Goal: Task Accomplishment & Management: Complete application form

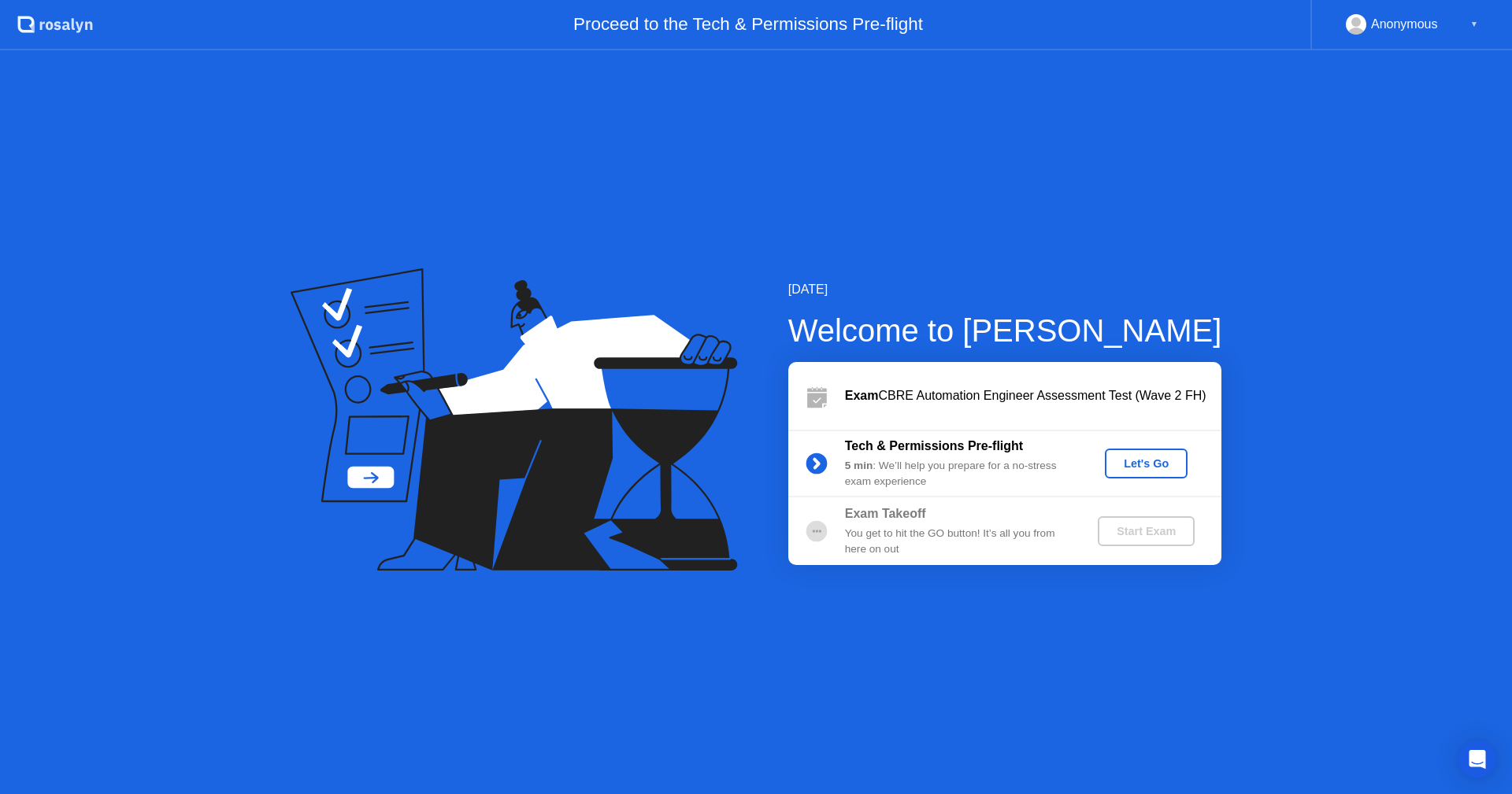
click at [1141, 459] on div "Let's Go" at bounding box center [1146, 463] width 70 height 13
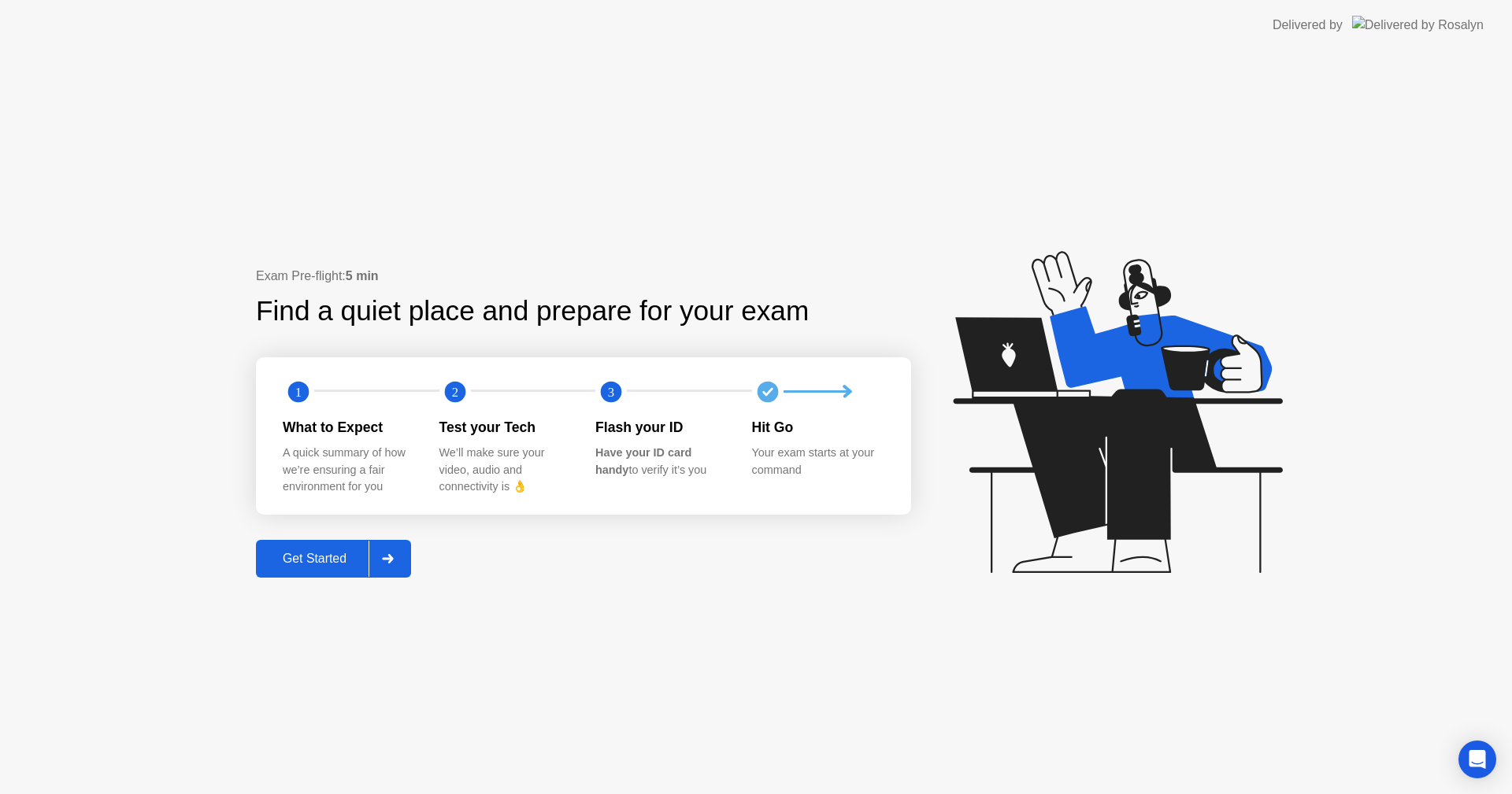
click at [392, 564] on div at bounding box center [387, 559] width 38 height 36
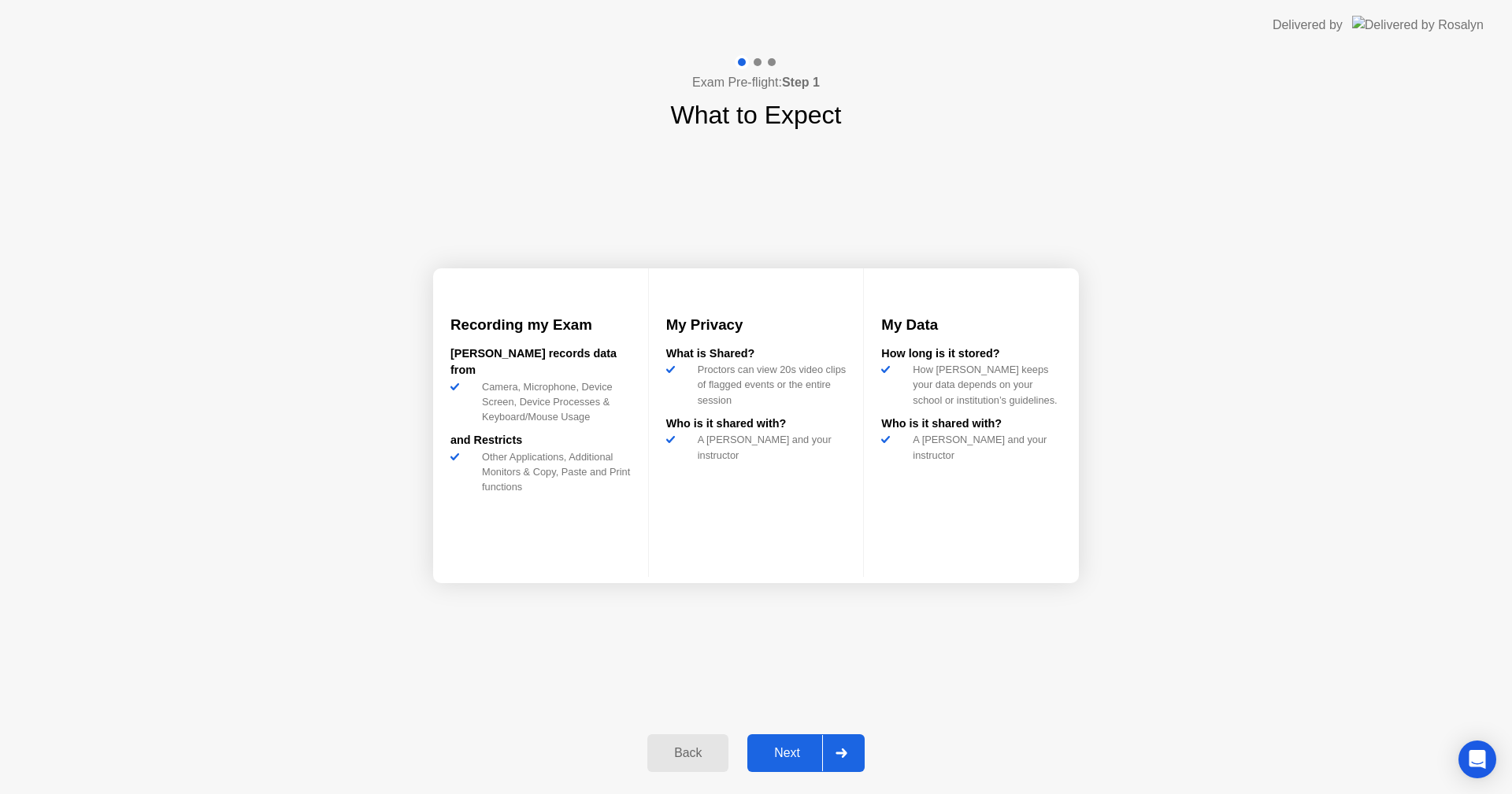
click at [794, 756] on div "Next" at bounding box center [787, 753] width 70 height 14
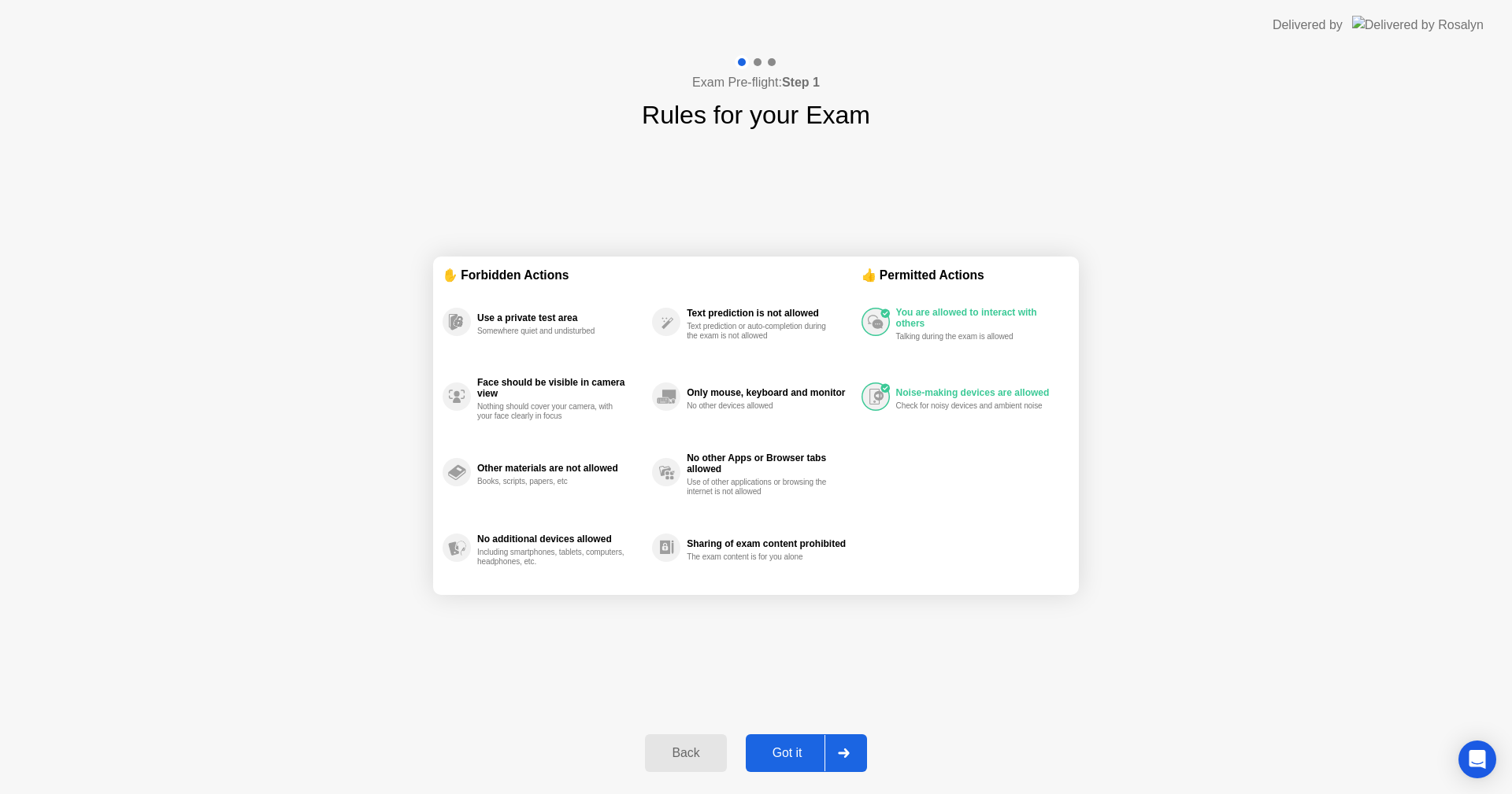
click at [786, 748] on div "Got it" at bounding box center [788, 753] width 74 height 14
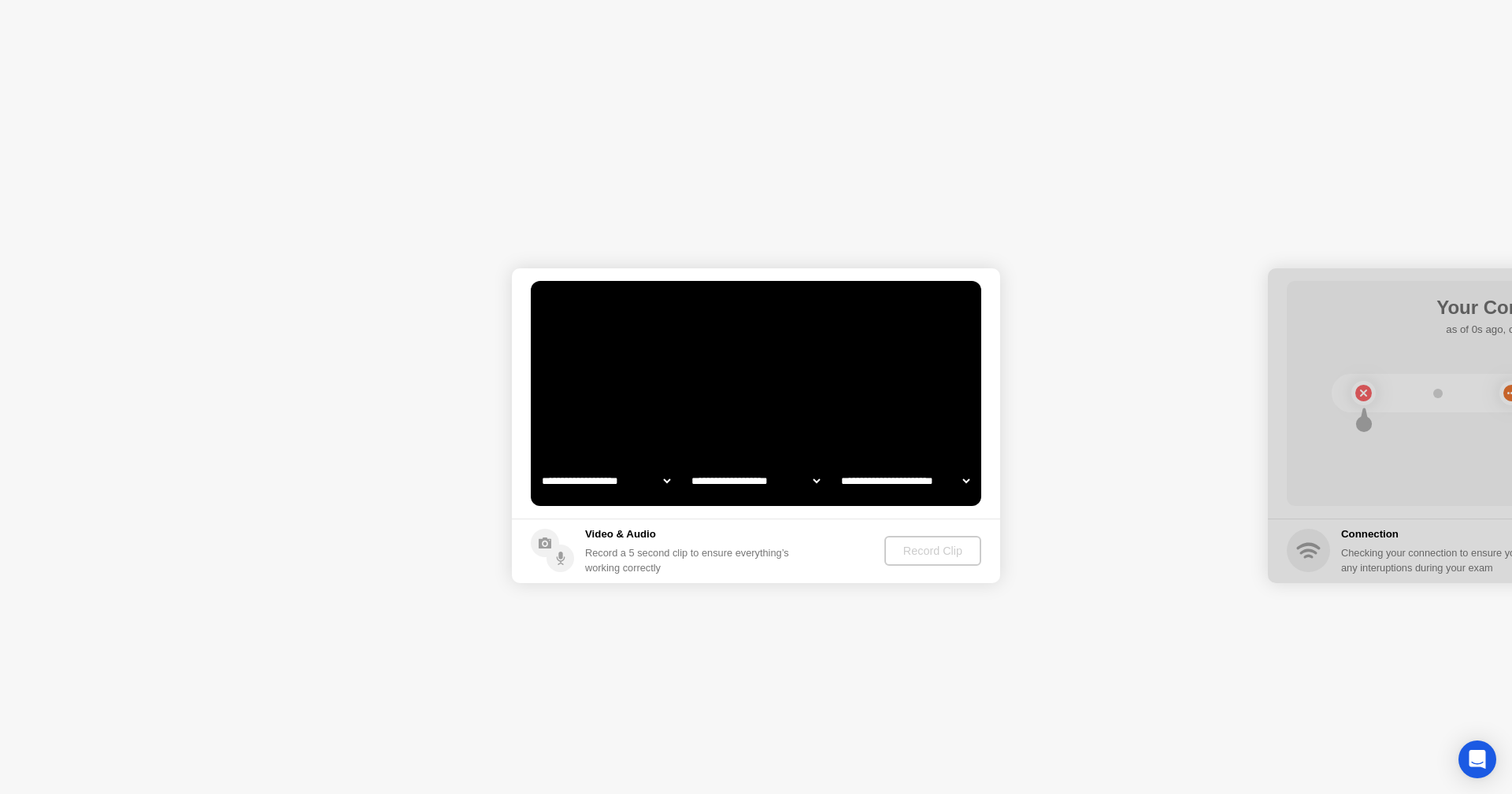
select select "**********"
select select "*******"
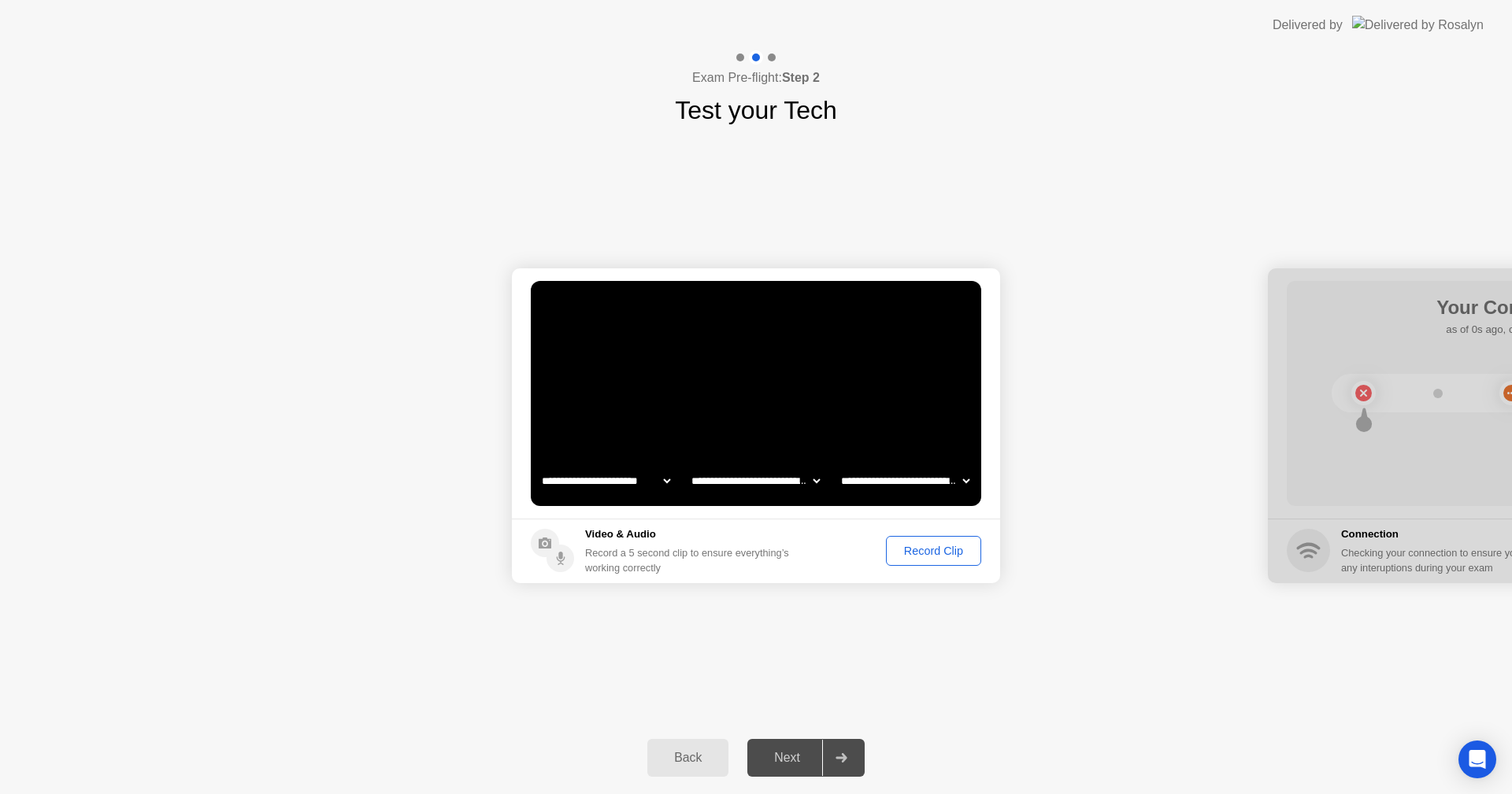
click at [935, 549] on div "Record Clip" at bounding box center [933, 550] width 84 height 13
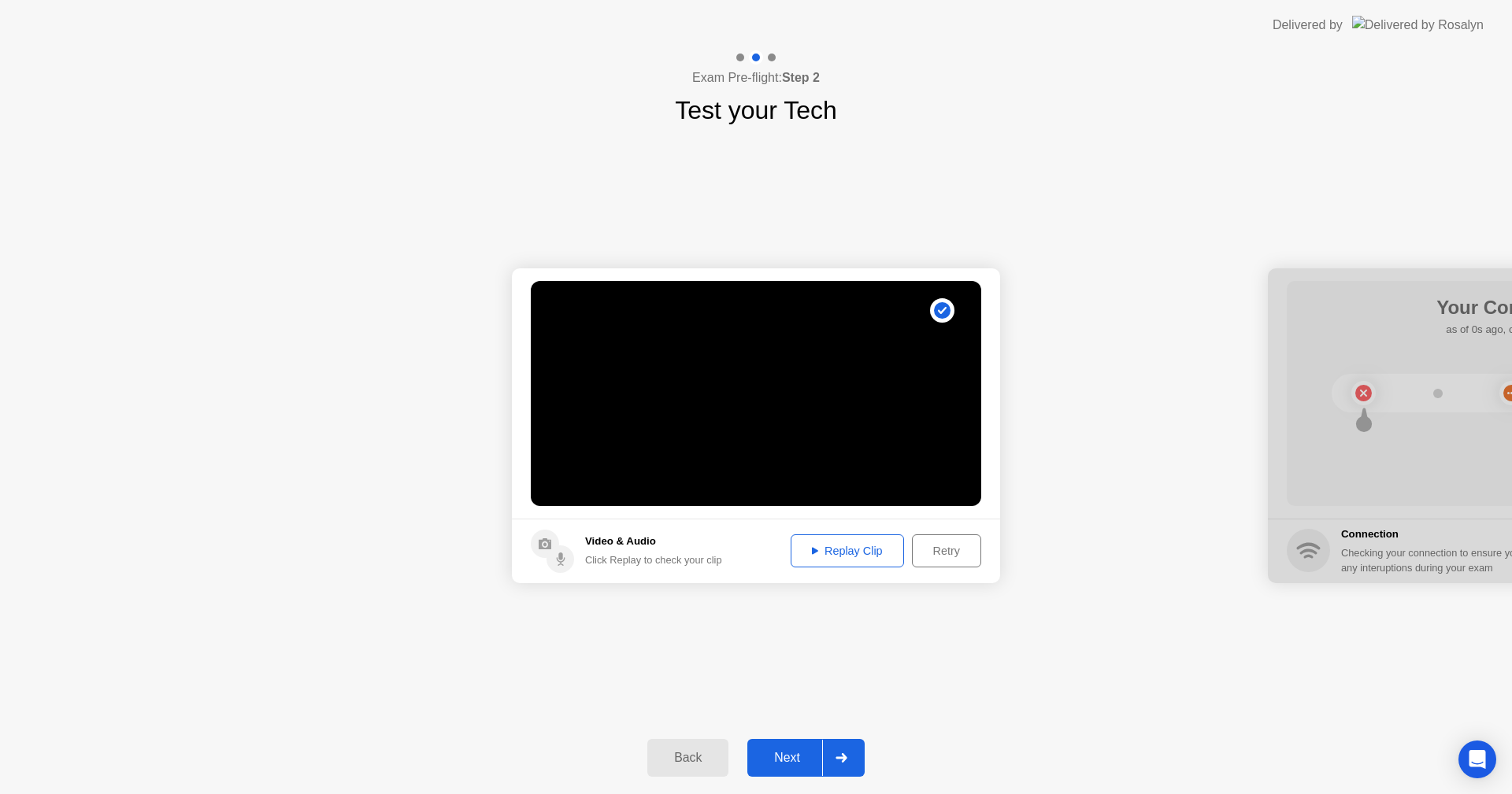
click at [788, 757] on div "Next" at bounding box center [787, 758] width 70 height 14
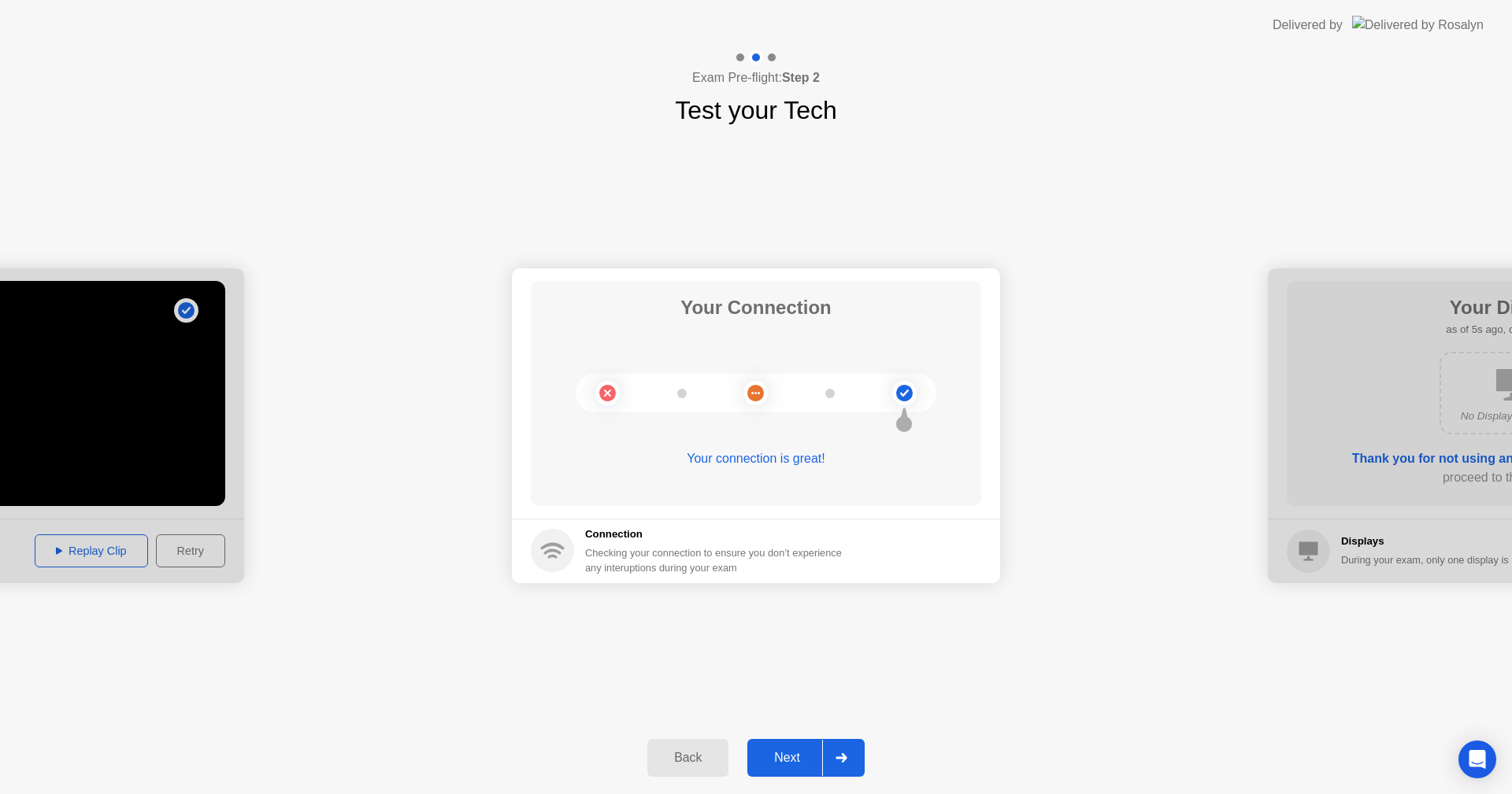
click at [792, 755] on div "Next" at bounding box center [787, 758] width 70 height 14
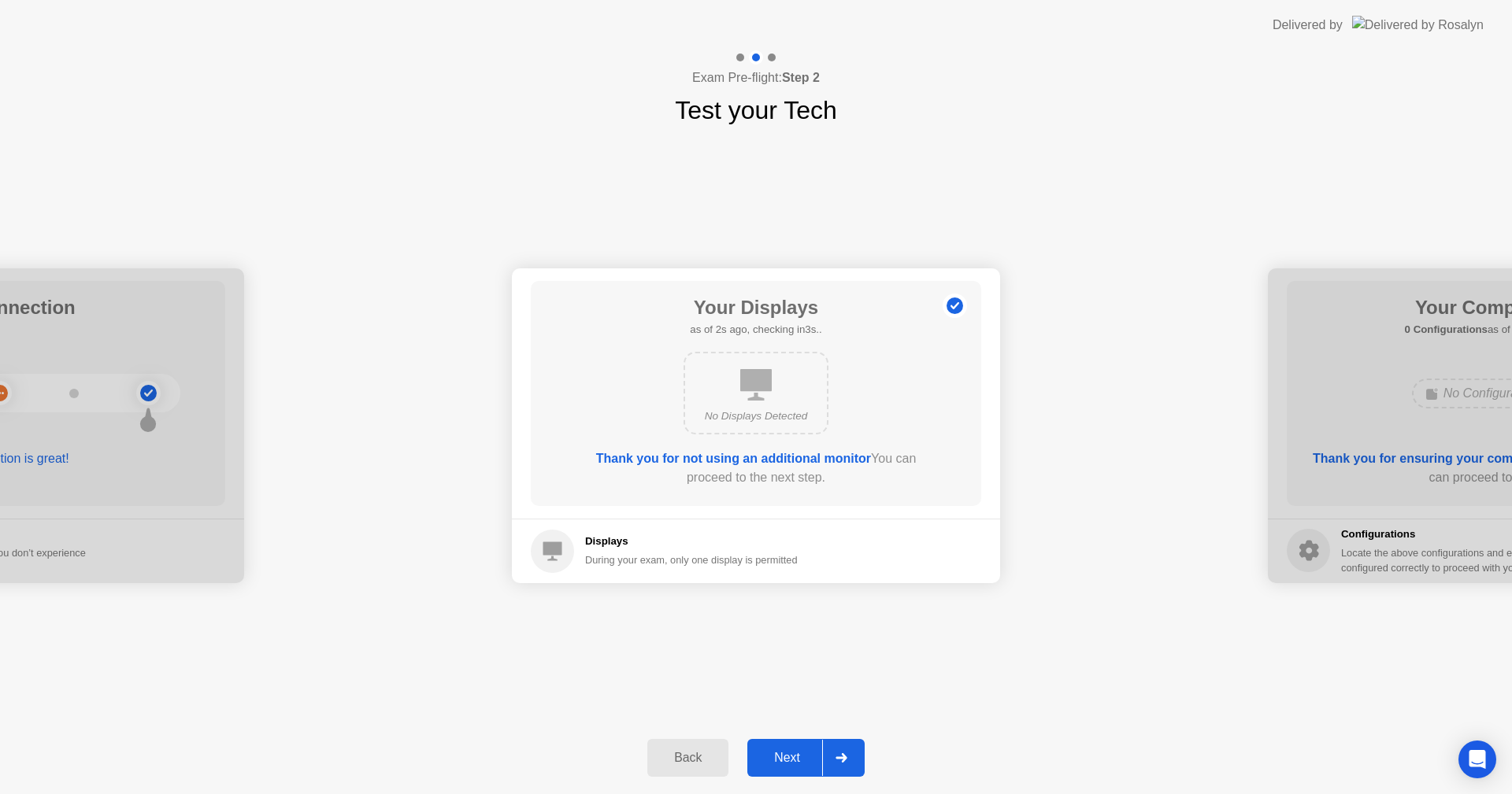
click at [779, 765] on div "Next" at bounding box center [787, 758] width 70 height 14
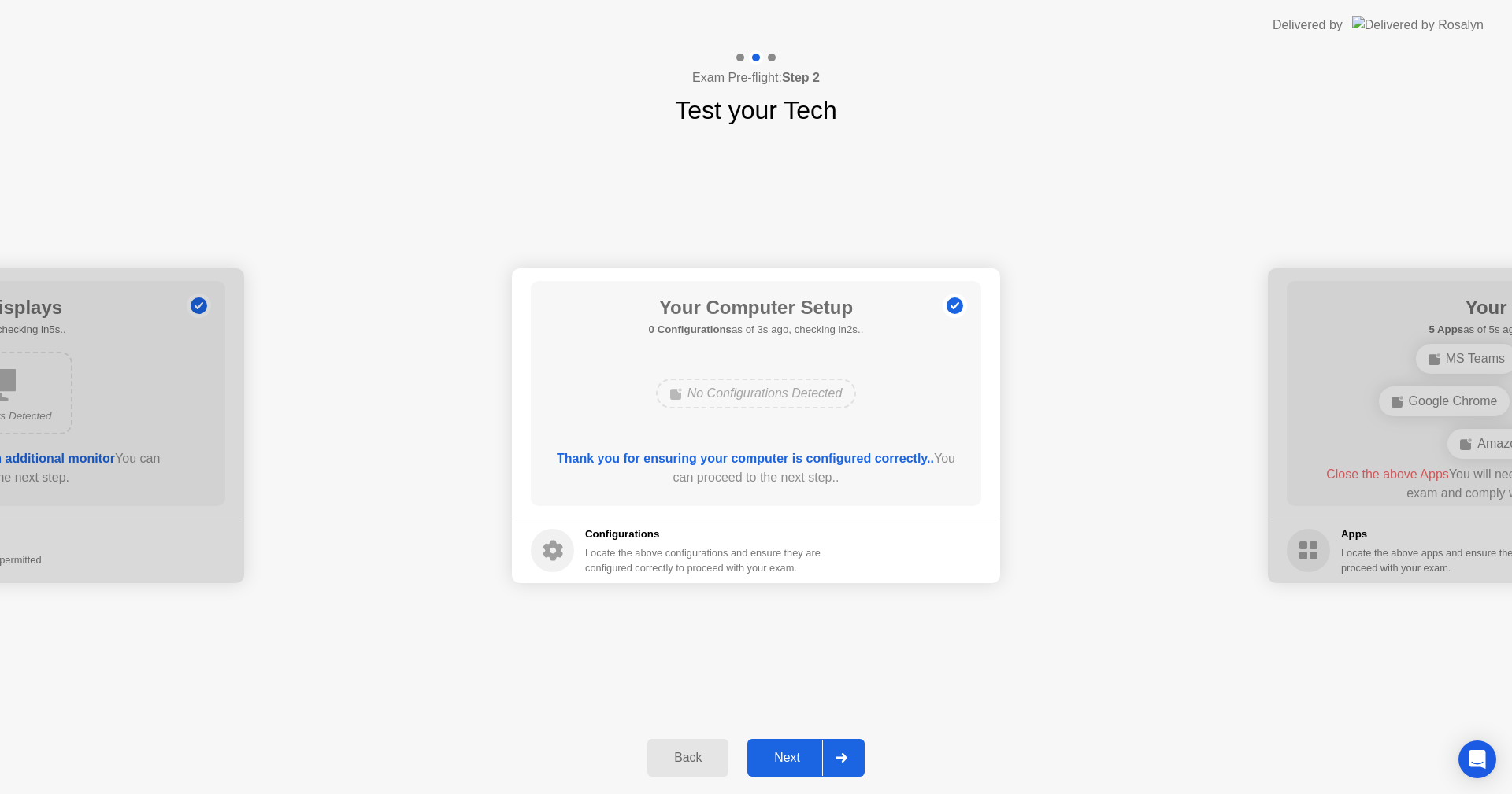
click at [789, 759] on div "Next" at bounding box center [787, 758] width 70 height 14
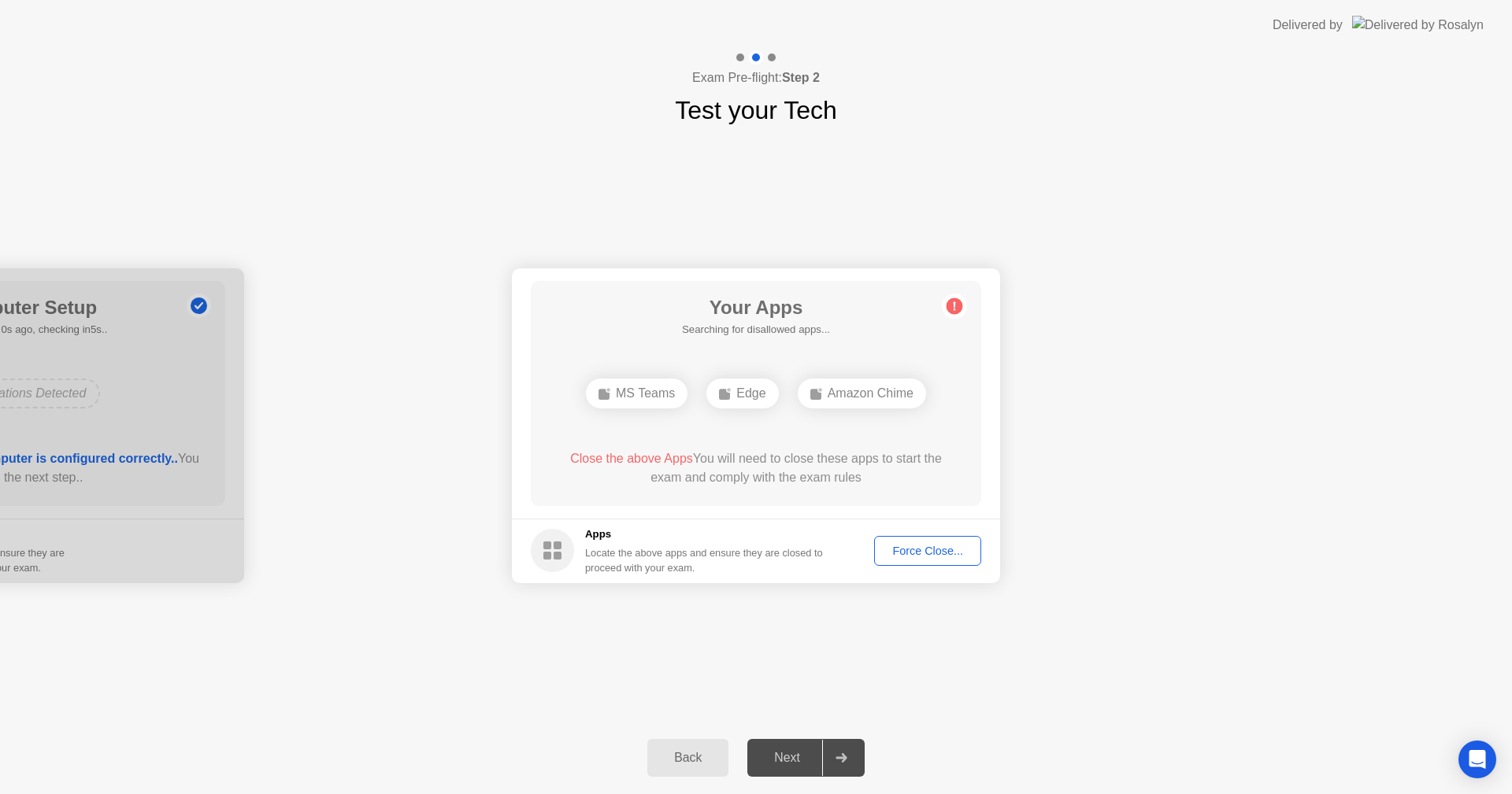
click at [914, 544] on div "Force Close..." at bounding box center [927, 550] width 96 height 13
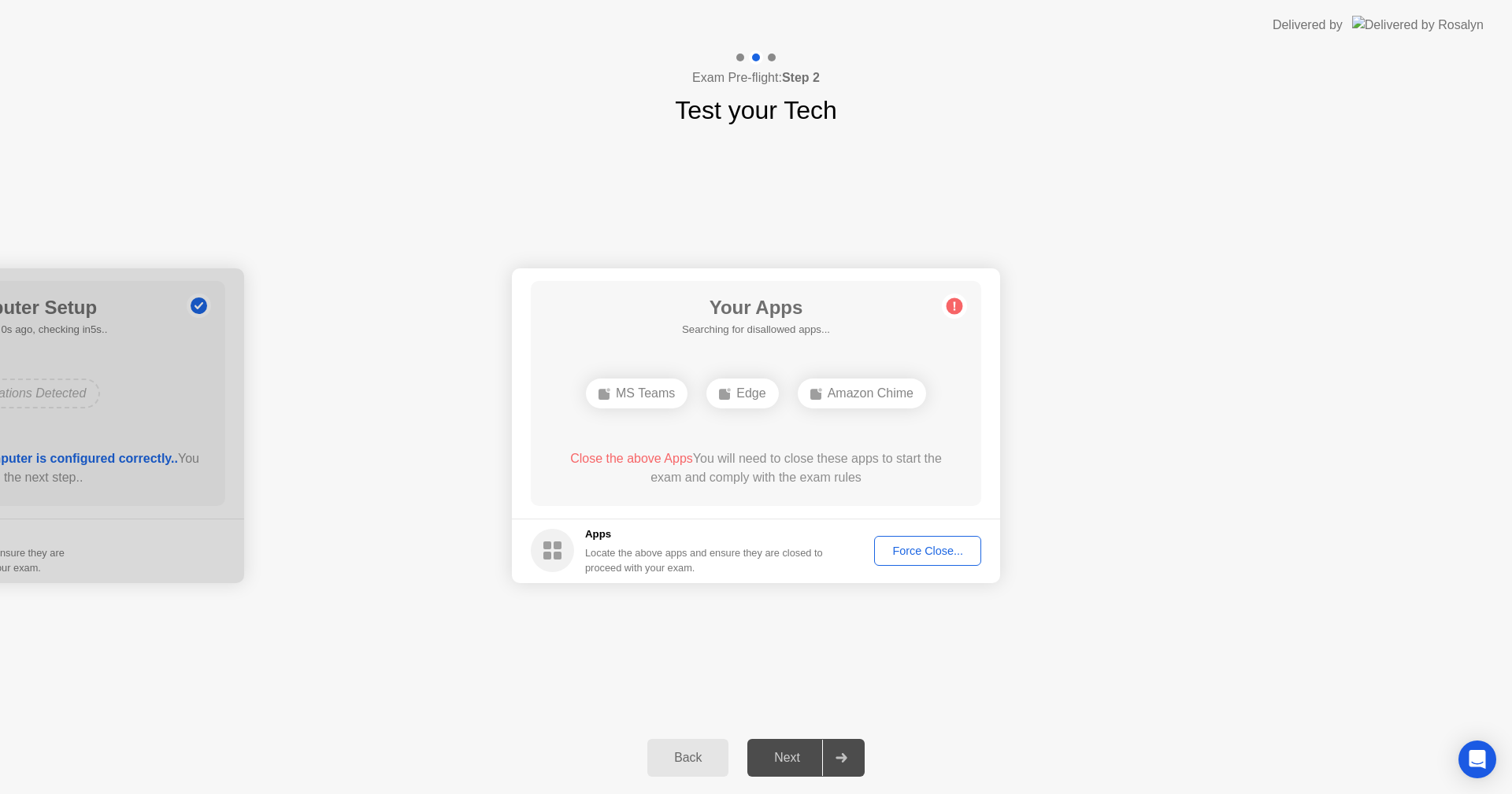
click at [936, 544] on div "Force Close..." at bounding box center [927, 550] width 96 height 13
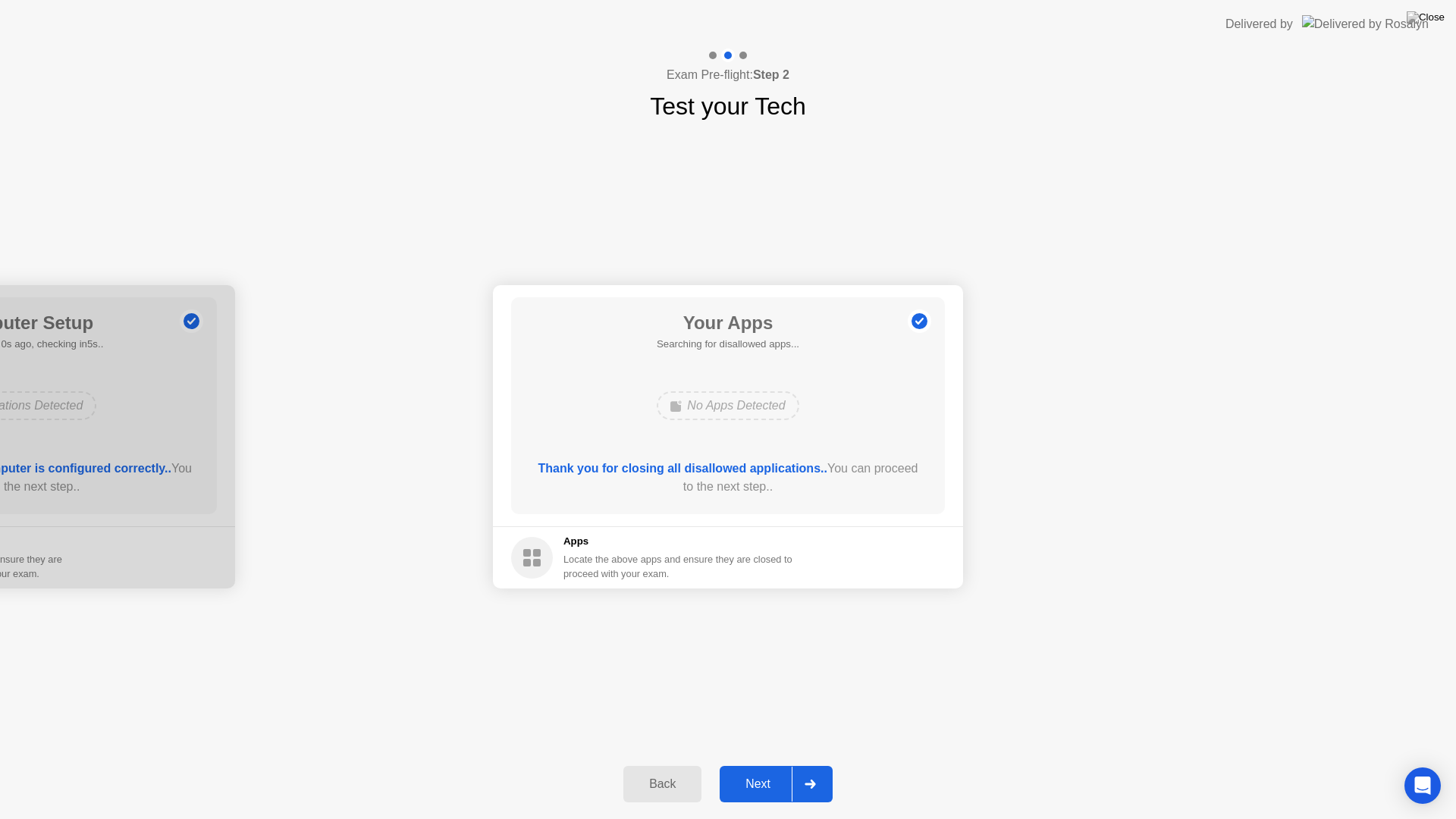
click at [757, 764] on div "Next" at bounding box center [758, 783] width 67 height 14
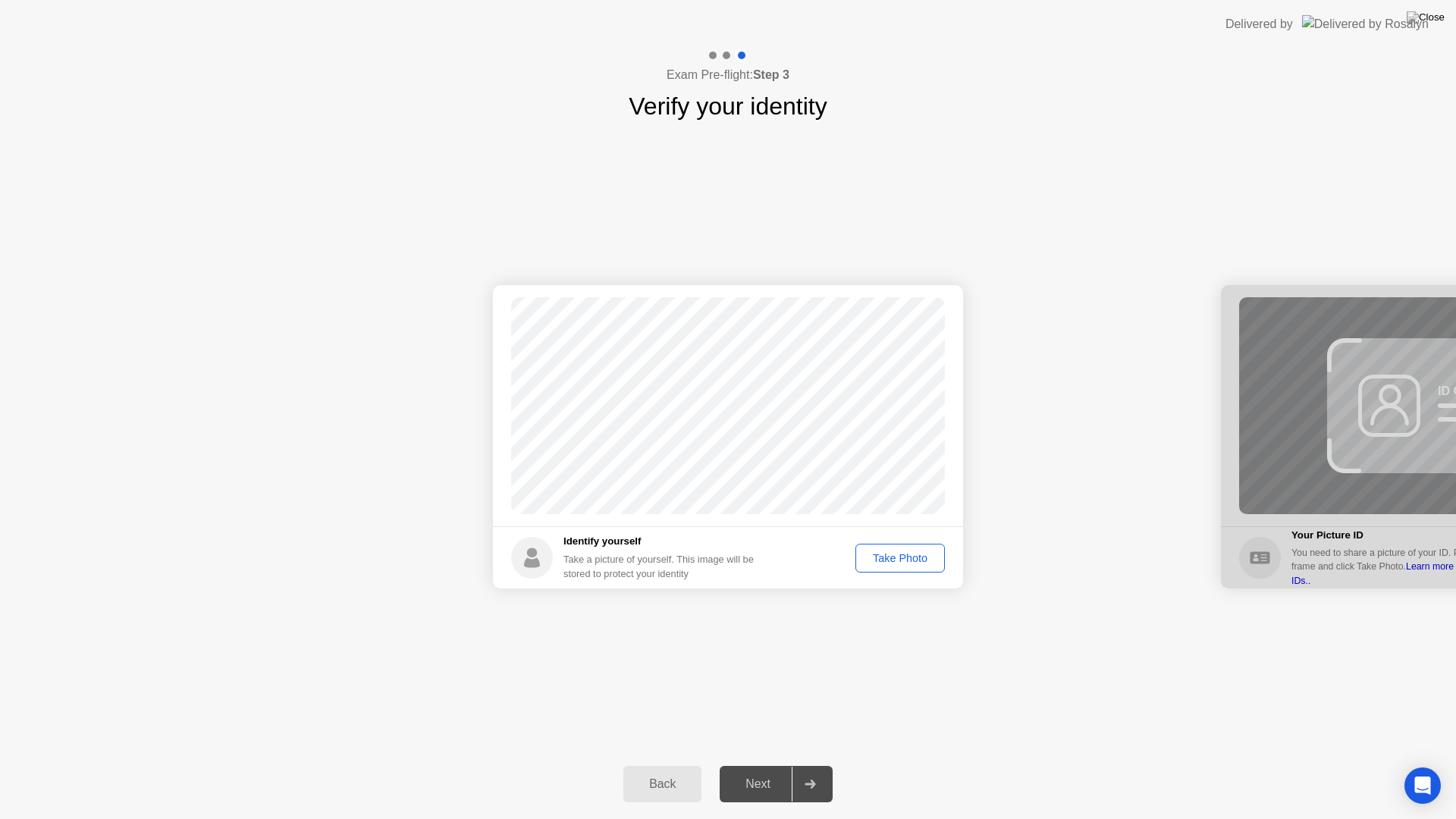
click at [906, 552] on div "Take Photo" at bounding box center [899, 558] width 79 height 12
click at [915, 558] on div "Retake" at bounding box center [910, 558] width 59 height 12
click at [902, 561] on div "Take Photo" at bounding box center [899, 558] width 79 height 12
click at [764, 764] on div "Next" at bounding box center [758, 783] width 67 height 14
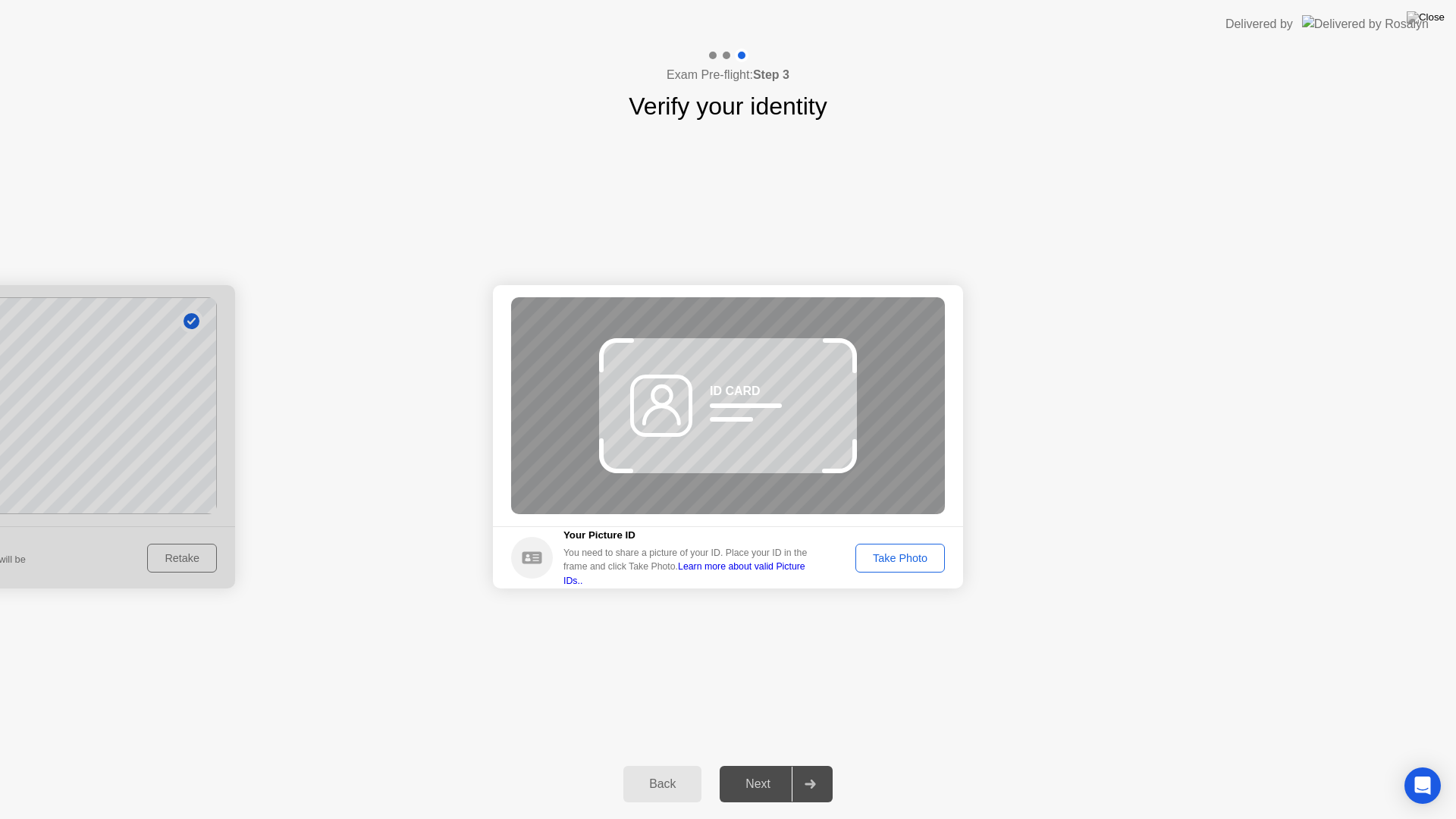
click at [919, 562] on div "Take Photo" at bounding box center [899, 558] width 79 height 12
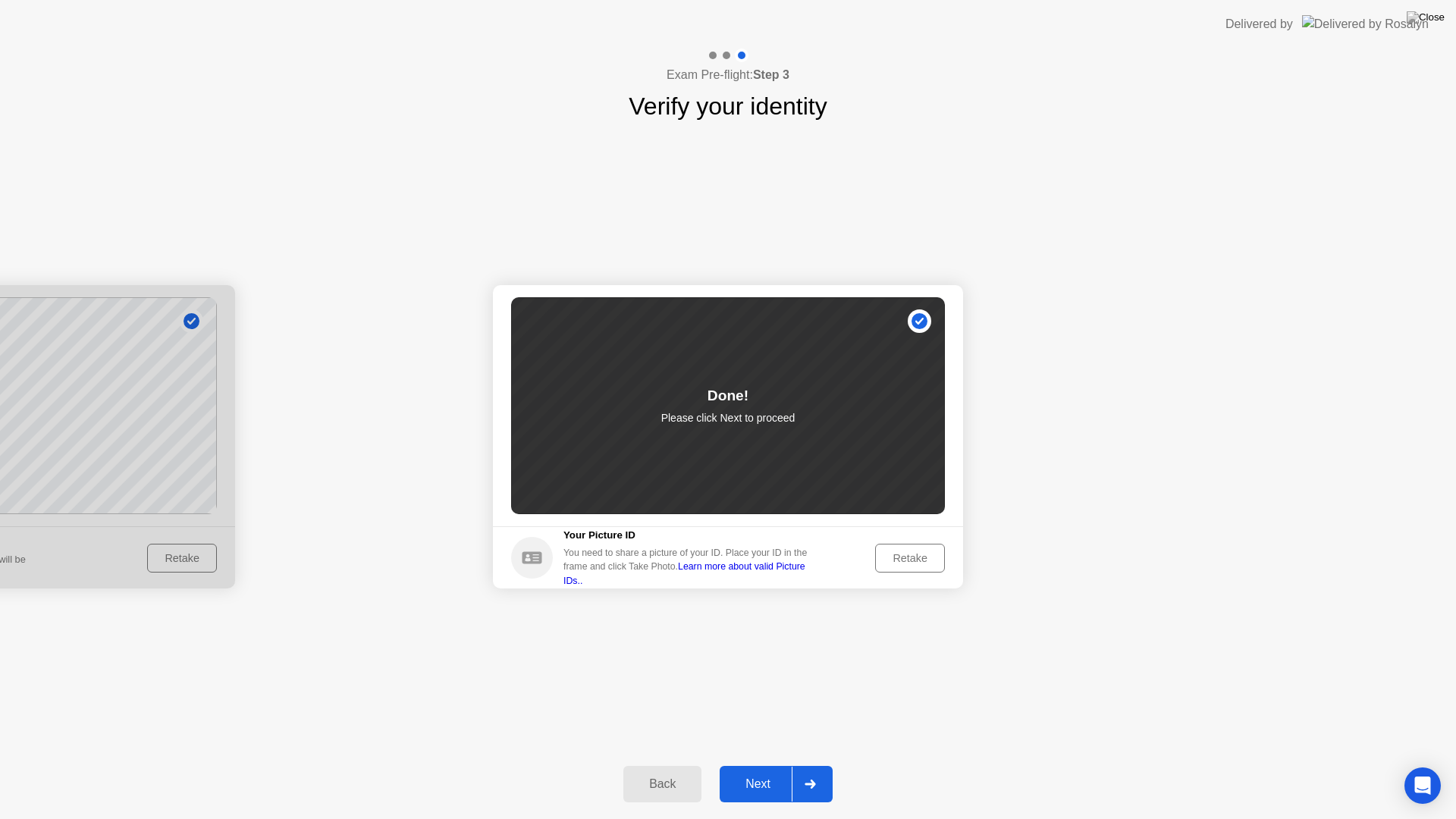
click at [896, 564] on div "Retake" at bounding box center [910, 558] width 59 height 12
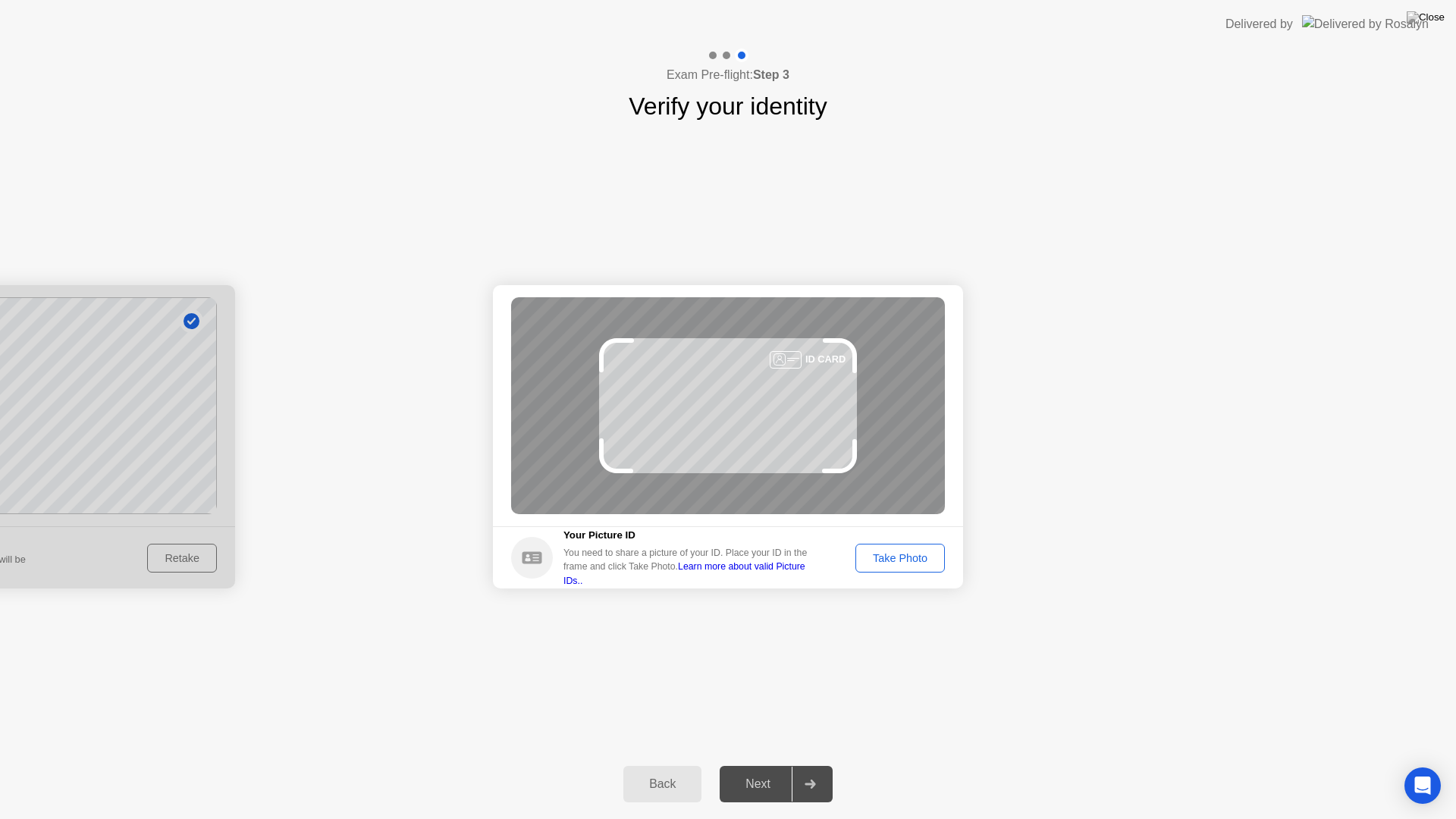
click at [896, 564] on div "Take Photo" at bounding box center [899, 558] width 79 height 12
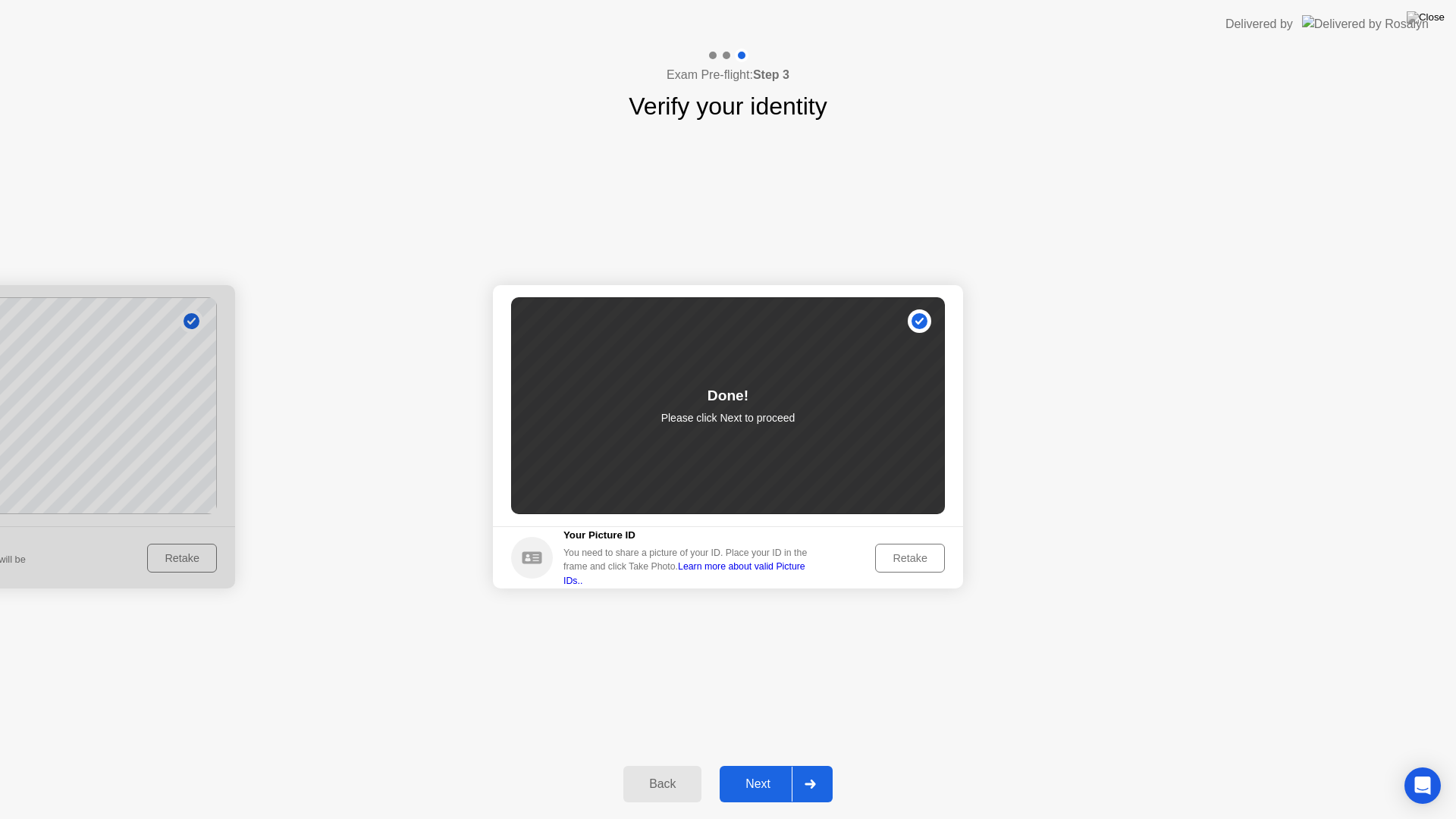
click at [766, 764] on div "Next" at bounding box center [758, 783] width 67 height 14
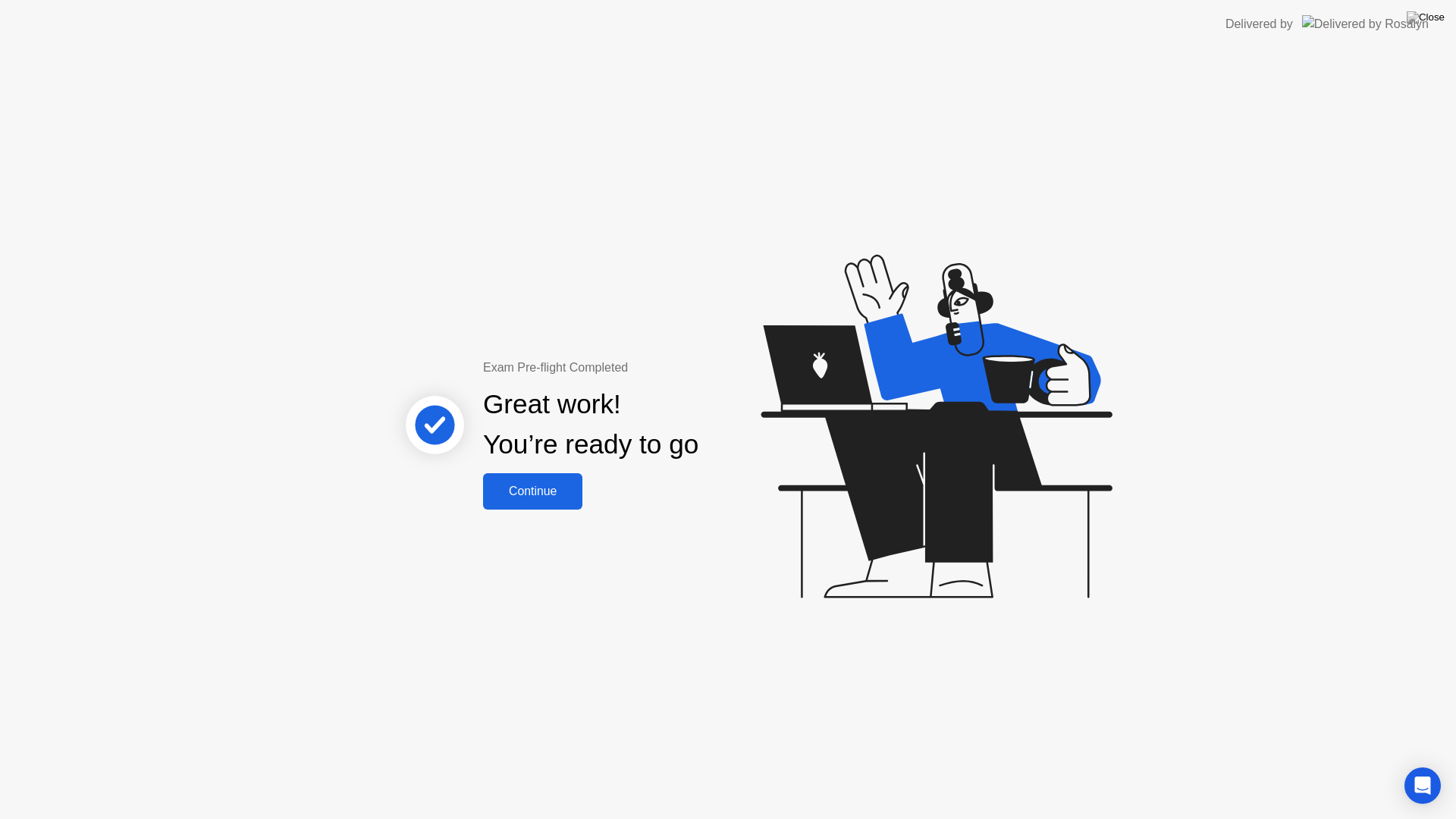
click at [529, 494] on div "Continue" at bounding box center [532, 491] width 90 height 14
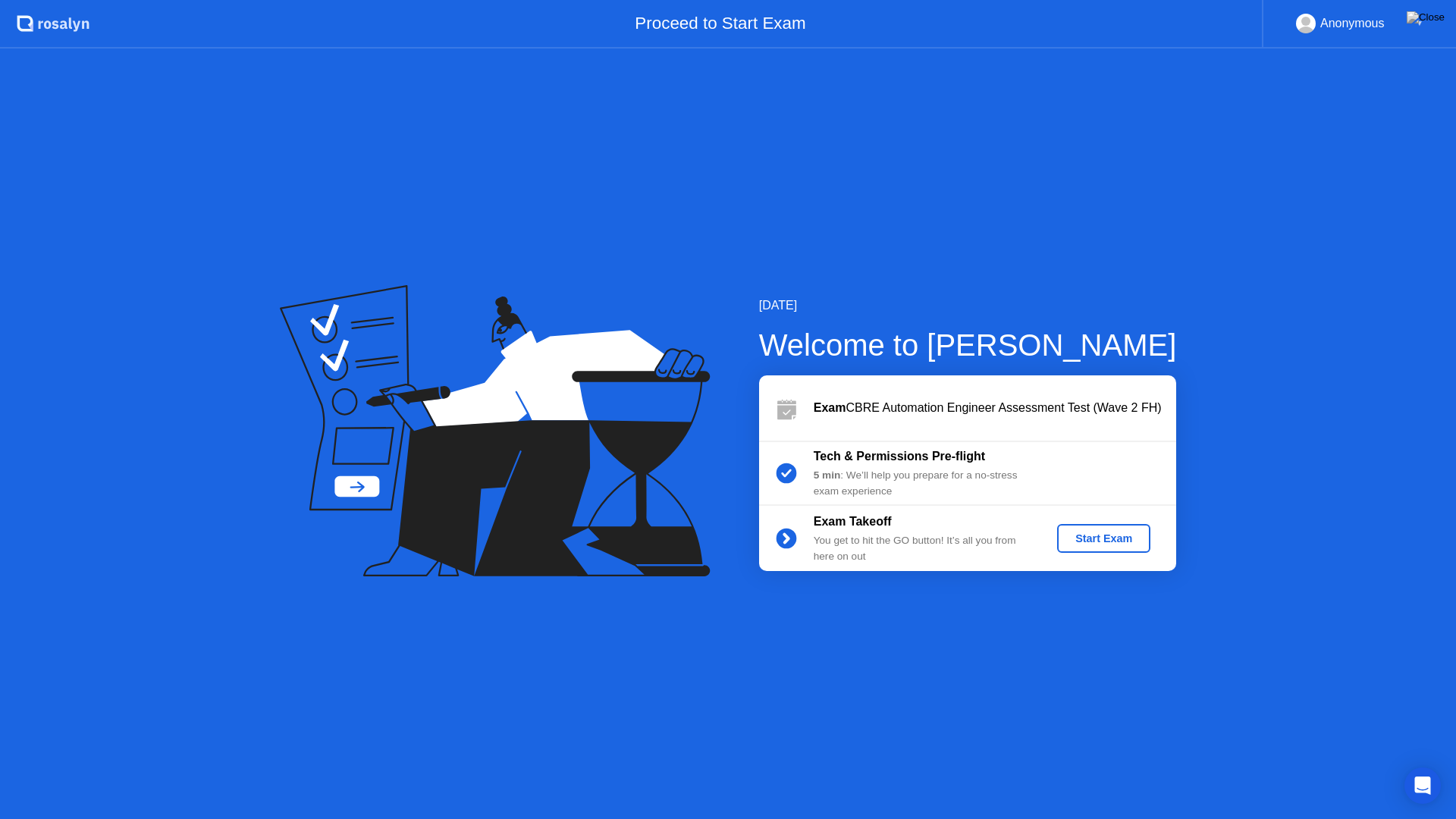
click at [1093, 536] on div "Start Exam" at bounding box center [1103, 538] width 81 height 12
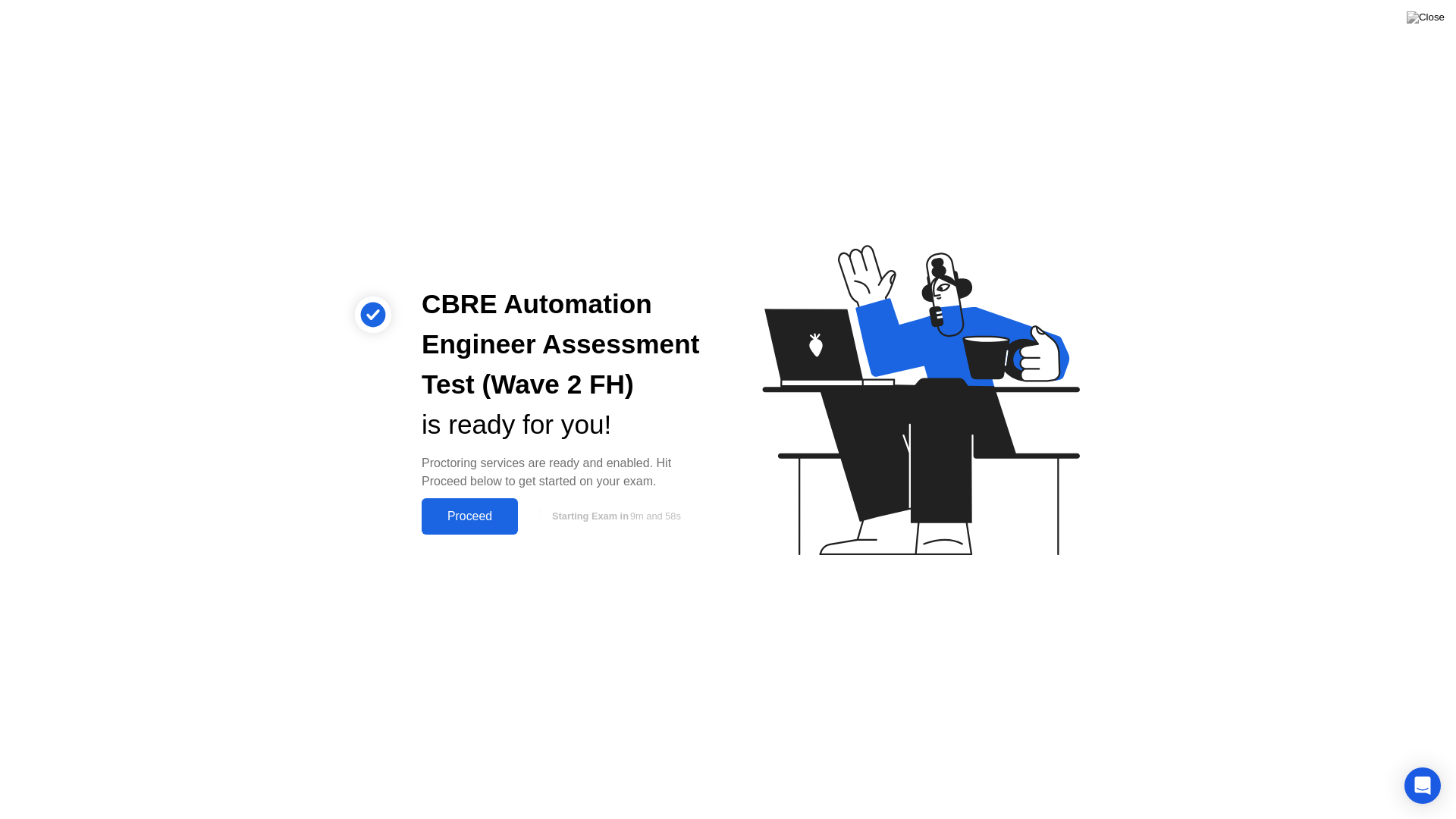
click at [494, 523] on div "Proceed" at bounding box center [469, 516] width 87 height 14
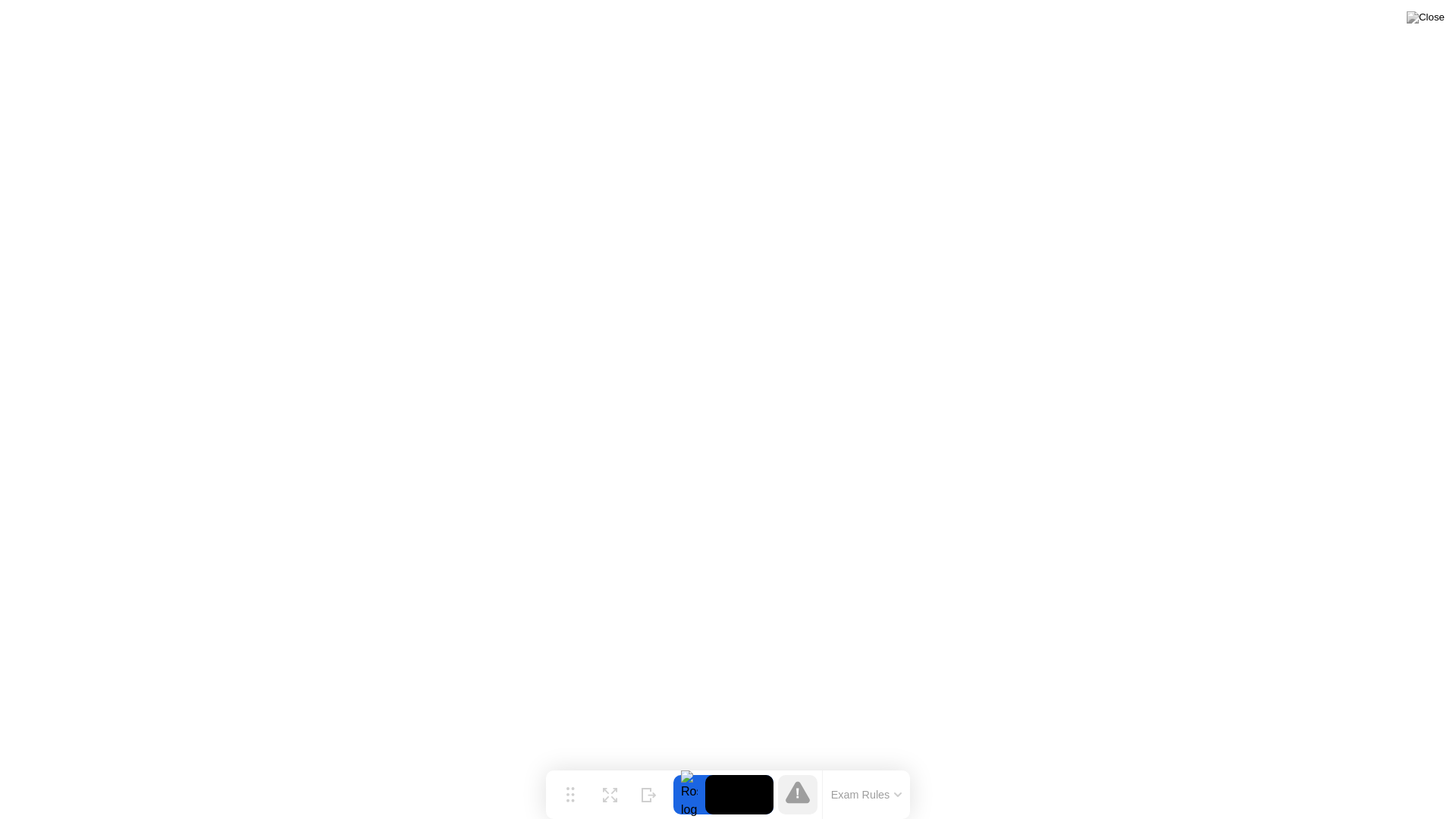
click at [898, 764] on icon at bounding box center [897, 795] width 6 height 3
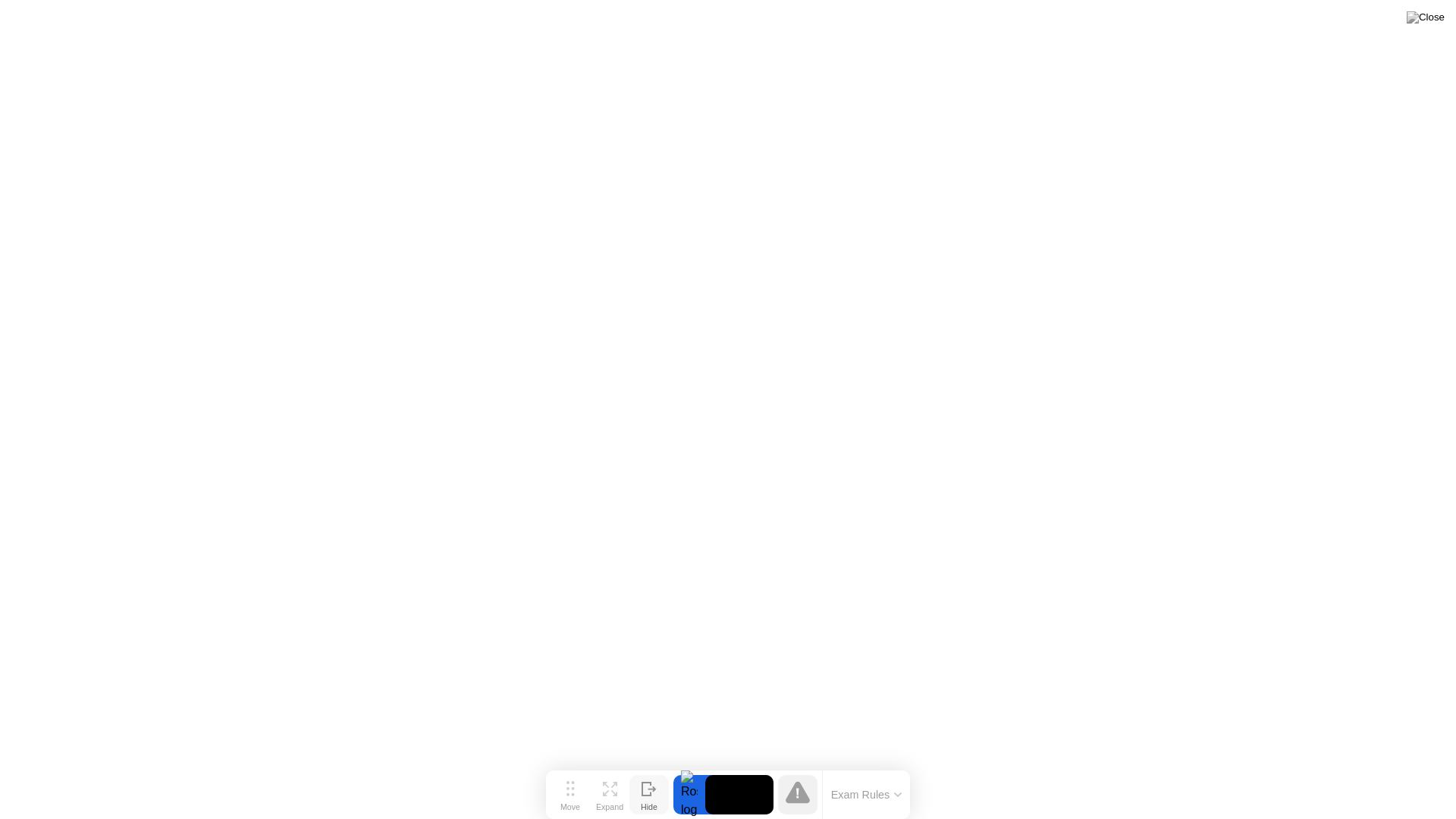
click at [648, 764] on icon at bounding box center [646, 789] width 8 height 13
click at [1395, 764] on icon at bounding box center [1397, 789] width 8 height 13
click at [1436, 22] on img at bounding box center [1425, 17] width 38 height 12
